Goal: Task Accomplishment & Management: Manage account settings

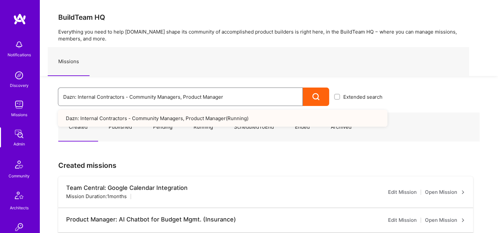
drag, startPoint x: 242, startPoint y: 95, endPoint x: 55, endPoint y: 91, distance: 186.3
click at [55, 91] on div "Dazn: Internal Contractors - Community Managers, Product Manager Extended searc…" at bounding box center [214, 91] width 348 height 30
paste input "77280"
click at [72, 100] on input "77280" at bounding box center [180, 97] width 234 height 17
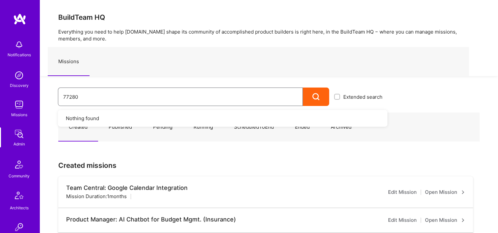
click at [95, 90] on input "77280" at bounding box center [180, 97] width 234 height 17
click at [103, 97] on input "77280" at bounding box center [180, 97] width 234 height 17
paste input "Velocity: Enabling Developers Create Isolated Environments, Easily."
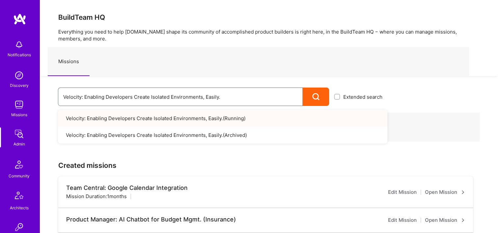
drag, startPoint x: 33, startPoint y: 92, endPoint x: 69, endPoint y: 87, distance: 36.5
paste input "Lyft : Lyft Media"
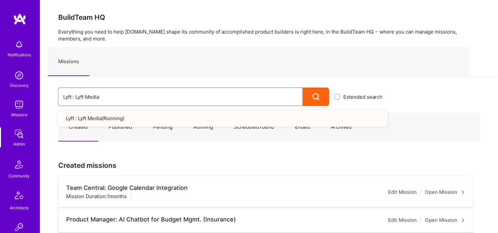
drag, startPoint x: 187, startPoint y: 100, endPoint x: 33, endPoint y: 98, distance: 154.7
paste input "Morgan & Morgan: Client Portal"
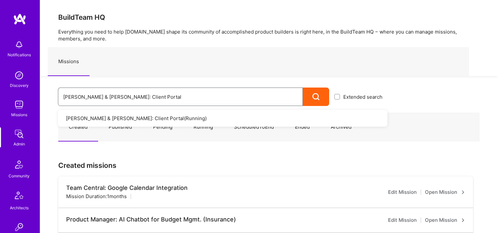
drag, startPoint x: 140, startPoint y: 96, endPoint x: 7, endPoint y: 82, distance: 134.1
paste input "Case Value Prediction Too"
drag, startPoint x: 177, startPoint y: 96, endPoint x: 79, endPoint y: 98, distance: 98.1
click at [79, 98] on input "Morgan & Morgan Case Value Prediction Tool" at bounding box center [180, 97] width 234 height 17
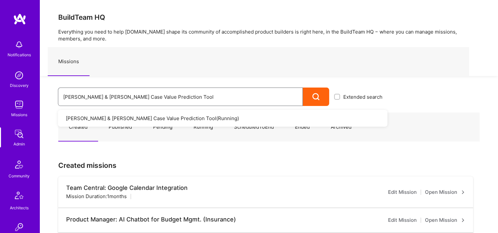
click at [162, 102] on input "Morgan & Morgan Case Value Prediction Tool" at bounding box center [180, 97] width 234 height 17
drag, startPoint x: 14, startPoint y: 91, endPoint x: 69, endPoint y: 92, distance: 54.7
paste input ": Building an internal portal for healthcare providers"
drag, startPoint x: 251, startPoint y: 96, endPoint x: 0, endPoint y: 103, distance: 251.2
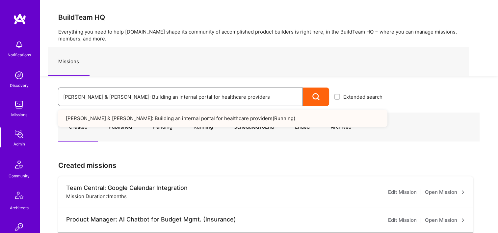
paste input "PepsiCo: eCommerce Elixir Development"
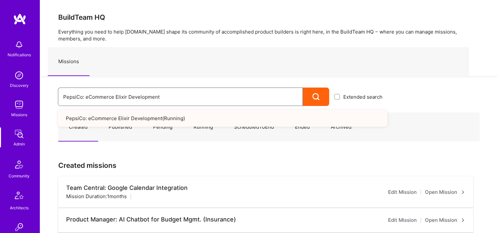
drag, startPoint x: 169, startPoint y: 97, endPoint x: 67, endPoint y: 96, distance: 101.4
click at [67, 96] on input "PepsiCo: eCommerce Elixir Development" at bounding box center [180, 97] width 234 height 17
click at [145, 94] on input "PepsiCo: eCommerce Elixir Development" at bounding box center [180, 97] width 234 height 17
click at [172, 96] on input "PepsiCo: eCommerce Elixir Development" at bounding box center [180, 97] width 234 height 17
drag, startPoint x: 171, startPoint y: 97, endPoint x: 48, endPoint y: 96, distance: 123.8
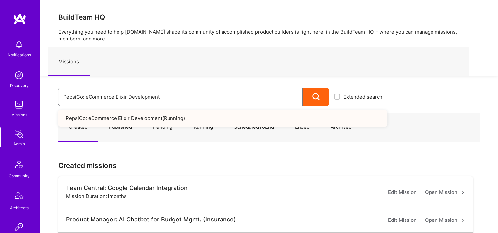
click at [48, 96] on div "PepsiCo: eCommerce Elixir Development Extended search PepsiCo: eCommerce Elixir…" at bounding box center [214, 91] width 348 height 30
paste input "- Elixir Dev - Retail Technology"
drag, startPoint x: 175, startPoint y: 95, endPoint x: 29, endPoint y: 91, distance: 146.2
paste input ": SodaStream Intl. 2024 AOP"
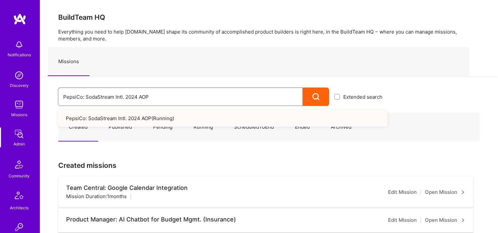
type input "PepsiCo: SodaStream Intl. 2024 AOP"
click at [353, 0] on div "BuildTeam HQ Everything you need to help A.Team shape its community of accompli…" at bounding box center [269, 38] width 458 height 76
click at [247, 20] on h3 "BuildTeam HQ" at bounding box center [268, 17] width 421 height 8
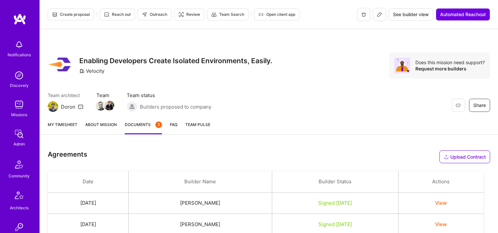
scroll to position [280, 0]
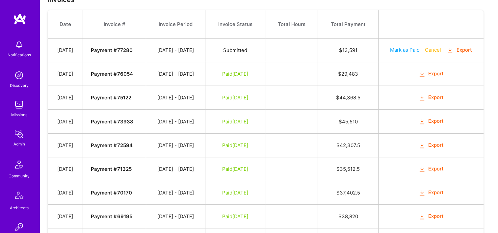
click at [411, 49] on button "Mark as Paid" at bounding box center [405, 49] width 30 height 7
select select "8"
select select "23"
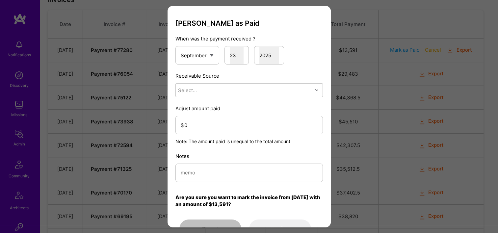
click at [210, 99] on div "Mark Invoice as Paid When was the payment received ? January February March Apr…" at bounding box center [248, 128] width 147 height 219
click at [204, 93] on div "Select..." at bounding box center [244, 90] width 137 height 13
click at [201, 132] on div "Stripe" at bounding box center [248, 131] width 147 height 12
click at [204, 174] on input "modal" at bounding box center [249, 172] width 137 height 17
type input "Reconciled from Stripe"
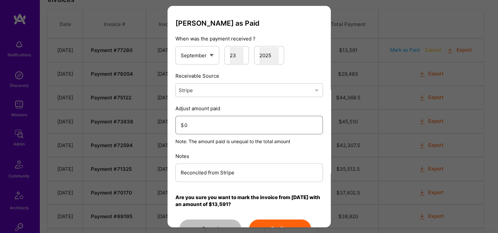
click at [192, 126] on input "0" at bounding box center [250, 125] width 133 height 17
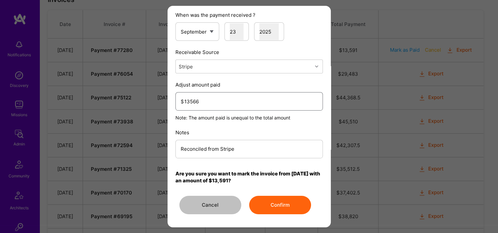
type input "13566"
click at [280, 208] on button "Confirm" at bounding box center [280, 205] width 62 height 18
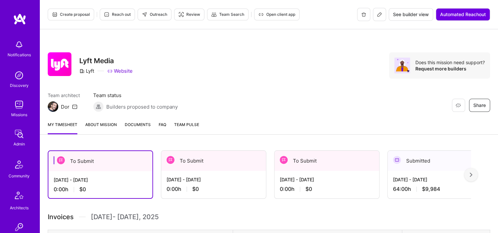
click at [147, 124] on span "Documents" at bounding box center [138, 124] width 26 height 7
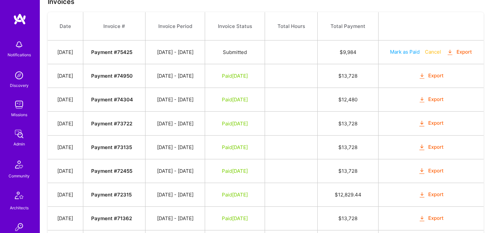
scroll to position [188, 0]
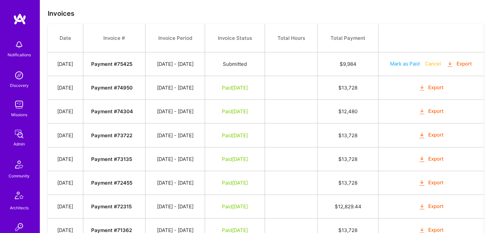
click at [407, 64] on button "Mark as Paid" at bounding box center [405, 63] width 30 height 7
select select "8"
select select "23"
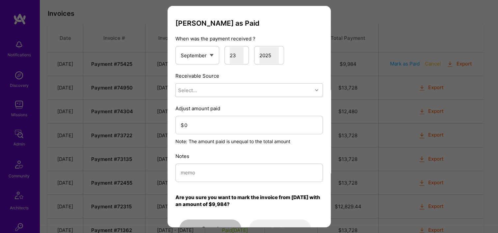
click at [247, 78] on p "Receivable Source" at bounding box center [248, 75] width 147 height 7
click at [240, 91] on div "Select..." at bounding box center [244, 90] width 137 height 13
click at [236, 132] on div "Stripe" at bounding box center [248, 131] width 147 height 12
click at [235, 122] on input "0" at bounding box center [250, 125] width 133 height 17
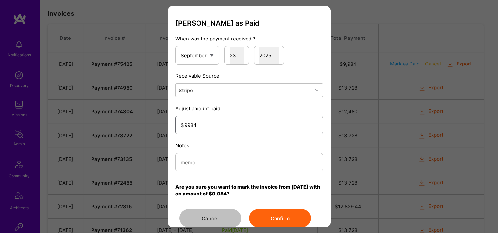
type input "9984"
click at [227, 168] on input "modal" at bounding box center [249, 162] width 137 height 17
type input "Reconciled from Stripe"
click at [290, 213] on button "Confirm" at bounding box center [280, 218] width 62 height 18
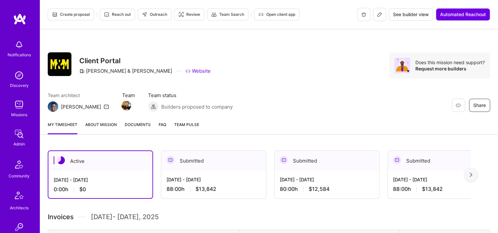
click at [144, 130] on link "Documents" at bounding box center [138, 127] width 26 height 13
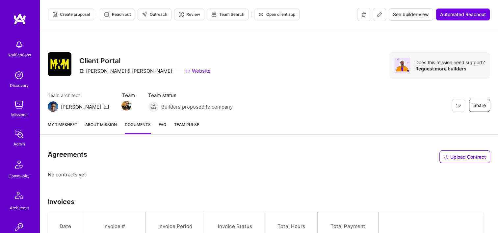
scroll to position [146, 0]
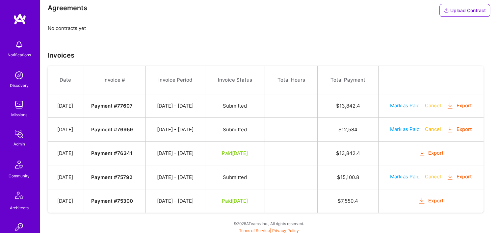
click at [402, 128] on button "Mark as Paid" at bounding box center [405, 129] width 30 height 7
select select "8"
select select "23"
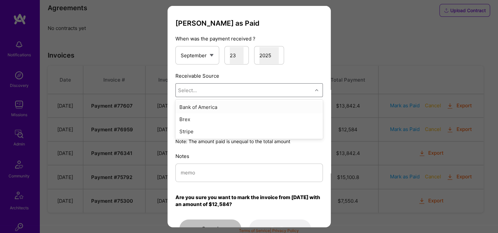
click at [228, 93] on div "Select..." at bounding box center [244, 90] width 137 height 13
click at [223, 127] on div "Stripe" at bounding box center [248, 131] width 147 height 12
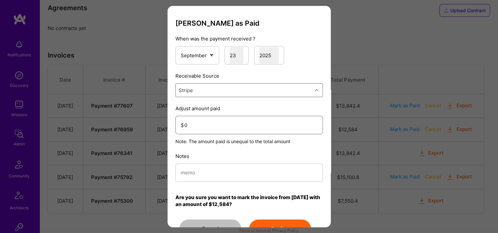
click at [222, 132] on input "0" at bounding box center [250, 125] width 133 height 17
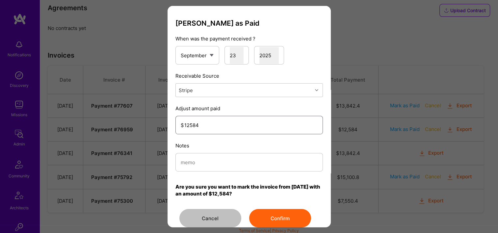
type input "12584"
click at [225, 157] on input "modal" at bounding box center [249, 162] width 137 height 17
type input "Reconciled from Stripe"
click at [262, 219] on button "Confirm" at bounding box center [280, 218] width 62 height 18
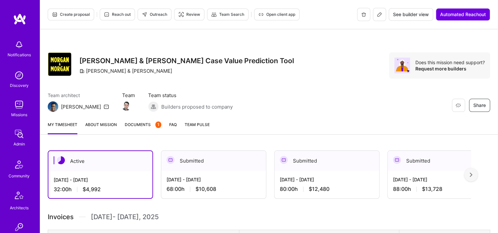
click at [142, 123] on span "Documents 1" at bounding box center [143, 124] width 37 height 7
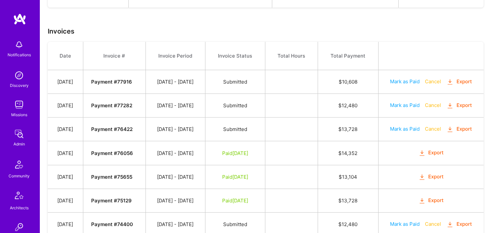
scroll to position [238, 0]
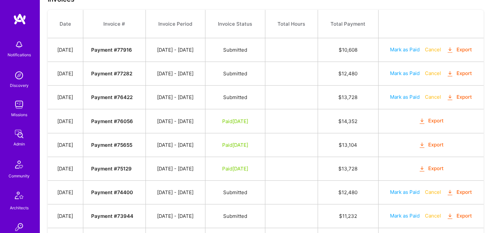
click at [409, 72] on button "Mark as Paid" at bounding box center [405, 73] width 30 height 7
select select "8"
select select "23"
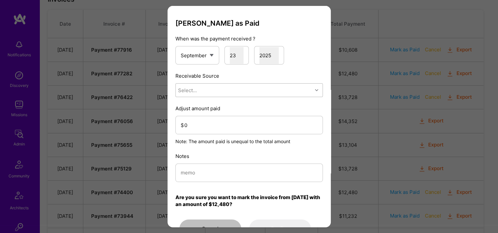
click at [242, 93] on div "Select..." at bounding box center [244, 90] width 137 height 13
click at [224, 127] on div "Stripe" at bounding box center [248, 131] width 147 height 12
click at [224, 121] on input "0" at bounding box center [250, 125] width 133 height 17
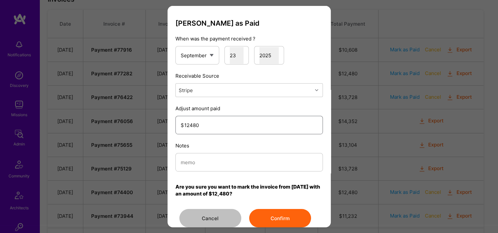
type input "12480"
click at [225, 165] on input "modal" at bounding box center [249, 162] width 137 height 17
type input "Reconciled from Stripe"
click at [290, 215] on button "Confirm" at bounding box center [280, 218] width 62 height 18
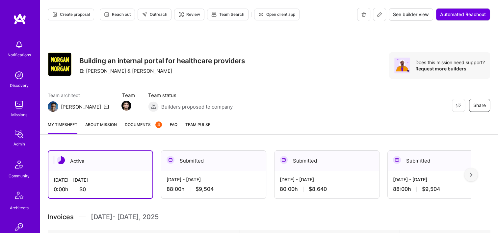
click at [150, 129] on link "Documents 4" at bounding box center [143, 127] width 37 height 13
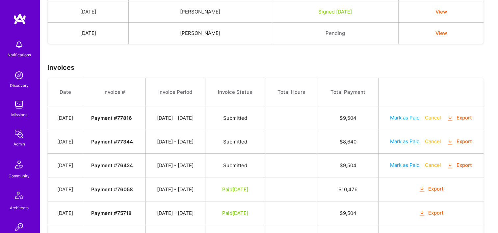
scroll to position [269, 0]
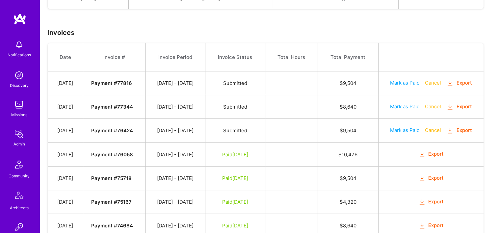
click at [401, 104] on button "Mark as Paid" at bounding box center [405, 106] width 30 height 7
select select "8"
select select "23"
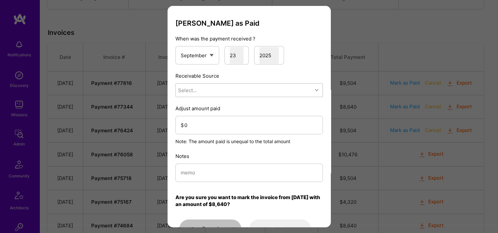
click at [200, 90] on div "Select..." at bounding box center [244, 90] width 137 height 13
click at [212, 133] on div "Stripe" at bounding box center [248, 131] width 147 height 12
click at [223, 121] on input "0" at bounding box center [250, 125] width 133 height 17
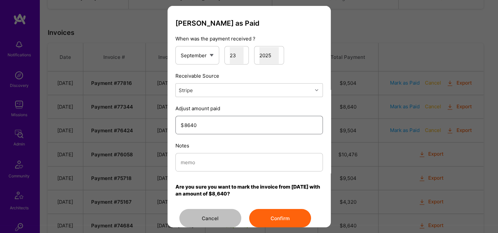
type input "8640"
click at [211, 158] on input "modal" at bounding box center [249, 162] width 137 height 17
type input "Reconciled from Stripe"
drag, startPoint x: 292, startPoint y: 209, endPoint x: 289, endPoint y: 217, distance: 8.3
click at [289, 217] on button "Confirm" at bounding box center [280, 218] width 62 height 18
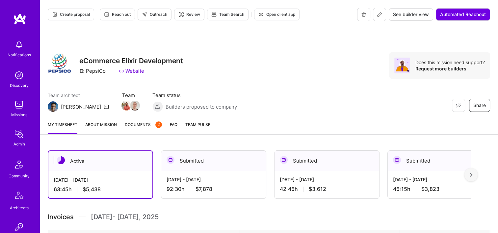
click at [152, 123] on span "Documents 2" at bounding box center [143, 124] width 37 height 7
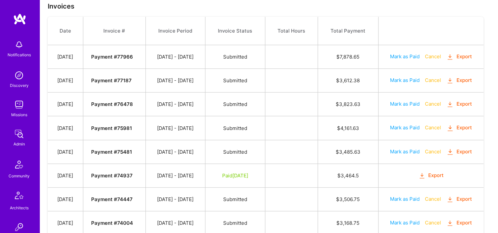
scroll to position [296, 0]
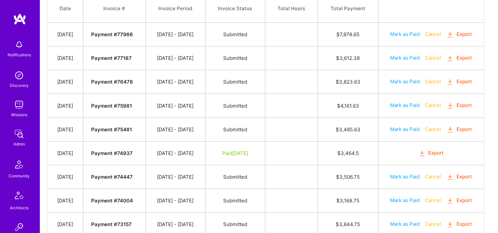
click at [402, 129] on button "Mark as Paid" at bounding box center [405, 129] width 30 height 7
select select "8"
select select "23"
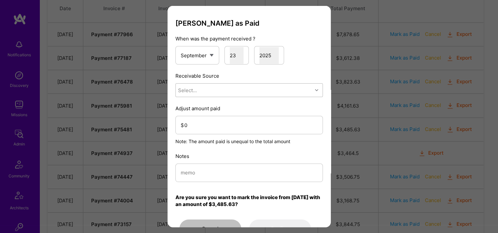
click at [219, 94] on div "Select..." at bounding box center [244, 90] width 137 height 13
click at [217, 128] on div "Stripe" at bounding box center [248, 131] width 147 height 12
click at [215, 125] on input "0" at bounding box center [250, 125] width 133 height 17
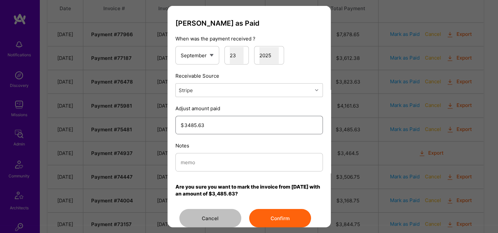
type input "3485.63"
click at [218, 170] on div "modal" at bounding box center [248, 162] width 147 height 18
click at [211, 162] on input "modal" at bounding box center [249, 162] width 137 height 17
type input "Reconciled from Stripe"
click at [280, 215] on button "Confirm" at bounding box center [280, 218] width 62 height 18
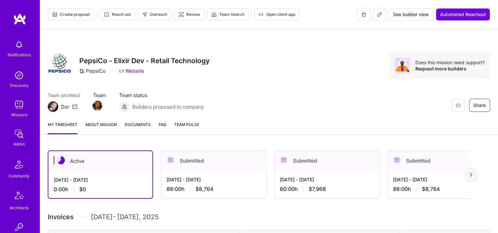
click at [134, 132] on link "Documents" at bounding box center [138, 127] width 26 height 13
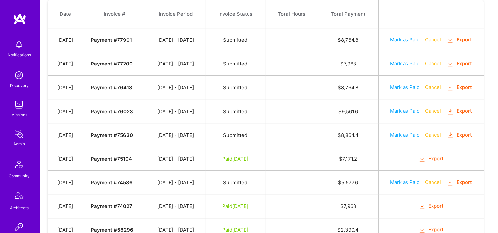
scroll to position [230, 0]
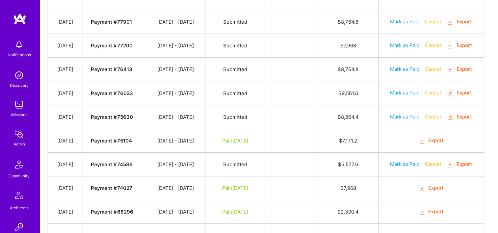
click at [407, 114] on button "Mark as Paid" at bounding box center [405, 116] width 30 height 7
select select "8"
select select "23"
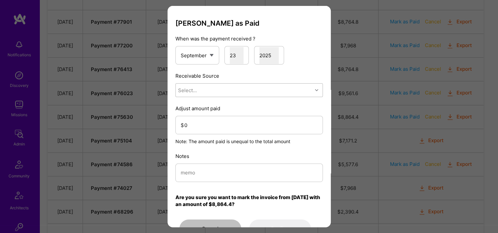
click at [241, 94] on div "Select..." at bounding box center [244, 90] width 137 height 13
click at [231, 129] on div "Stripe" at bounding box center [248, 131] width 147 height 12
click at [224, 128] on input "0" at bounding box center [250, 125] width 133 height 17
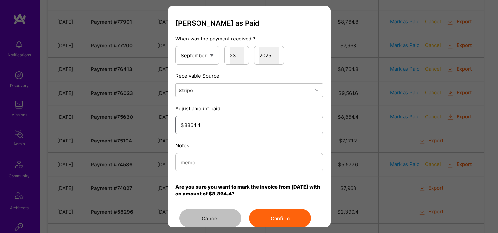
type input "8864.4"
click at [238, 168] on input "modal" at bounding box center [249, 162] width 137 height 17
type input "Reconciled from Stripe"
drag, startPoint x: 275, startPoint y: 202, endPoint x: 275, endPoint y: 209, distance: 6.9
click at [275, 203] on div "Mark Invoice as Paid When was the payment received ? January February March Apr…" at bounding box center [248, 123] width 147 height 208
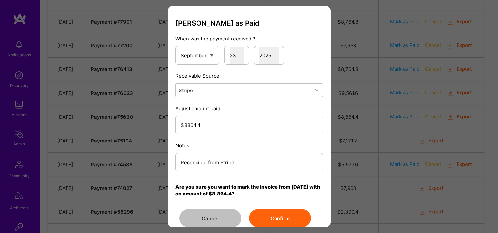
click at [275, 209] on button "Confirm" at bounding box center [280, 218] width 62 height 18
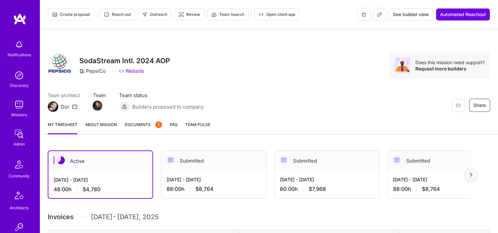
click at [147, 125] on span "Documents 2" at bounding box center [143, 124] width 37 height 7
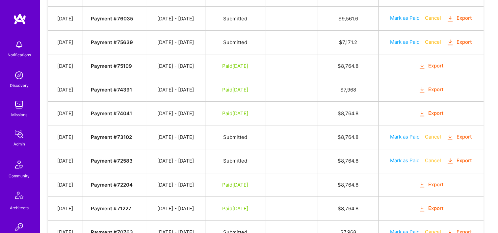
scroll to position [296, 0]
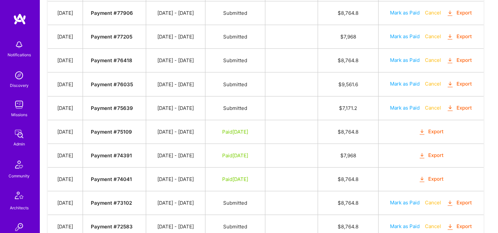
click at [404, 105] on button "Mark as Paid" at bounding box center [405, 107] width 30 height 7
select select "8"
select select "23"
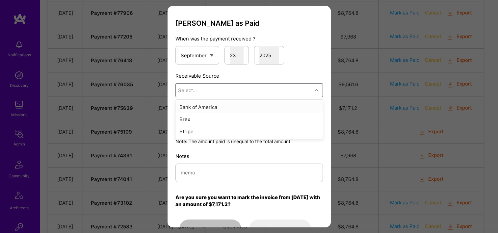
click at [253, 90] on div "Select..." at bounding box center [244, 90] width 137 height 13
click at [245, 126] on div "Stripe" at bounding box center [248, 131] width 147 height 12
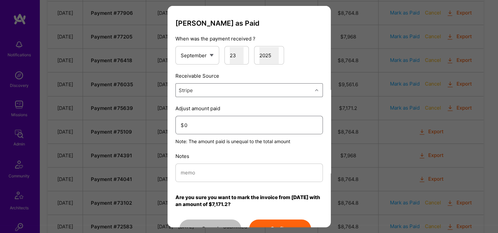
click at [244, 123] on input "0" at bounding box center [250, 125] width 133 height 17
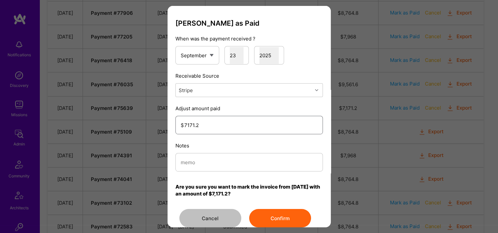
type input "7171.2"
click at [239, 154] on input "modal" at bounding box center [249, 162] width 137 height 17
type input "Reconciled from Stripe"
click at [270, 211] on button "Confirm" at bounding box center [280, 218] width 62 height 18
